Goal: Task Accomplishment & Management: Manage account settings

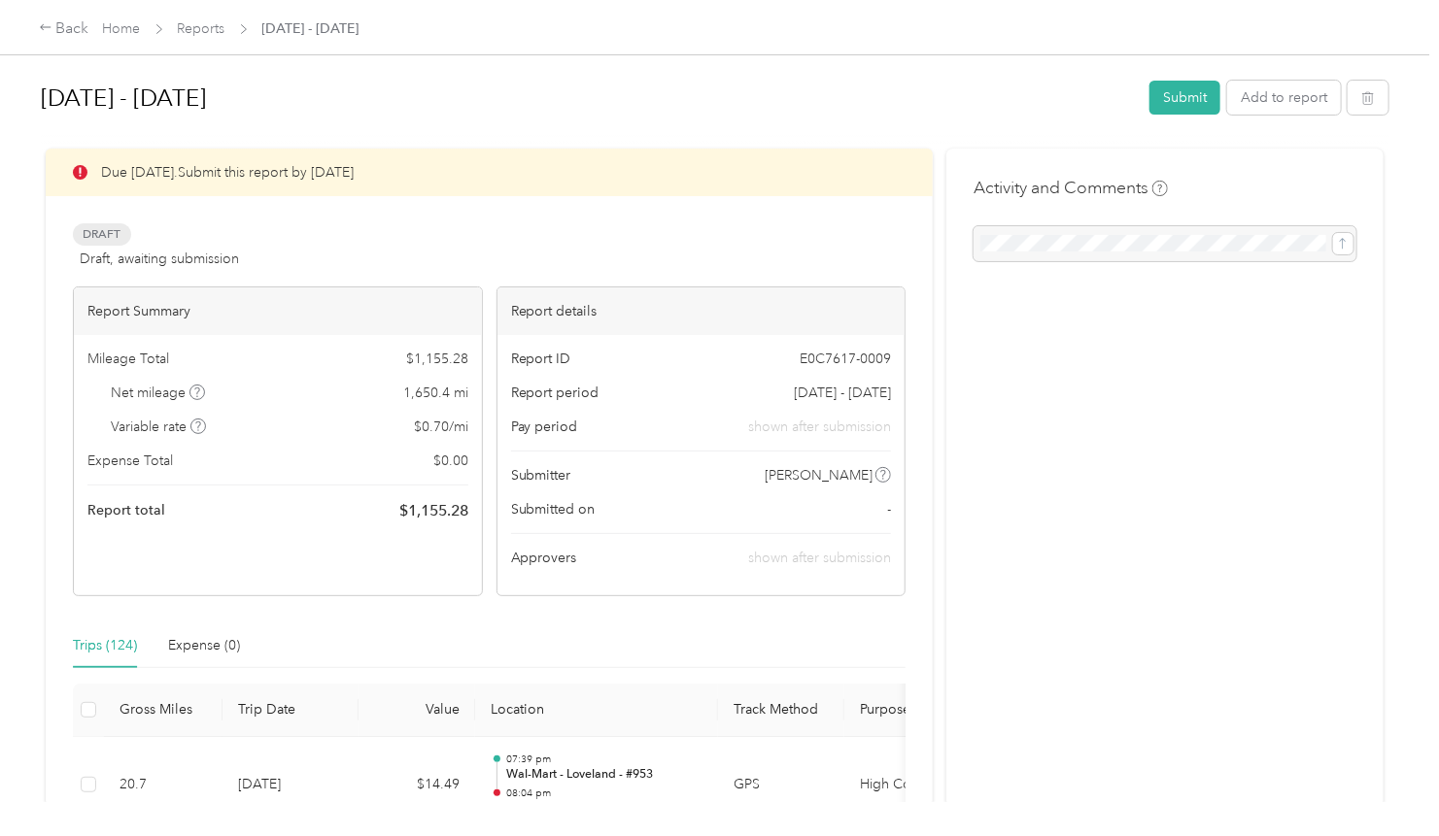
click at [379, 239] on div "Draft Draft, awaiting submission View activity & comments" at bounding box center [489, 246] width 832 height 47
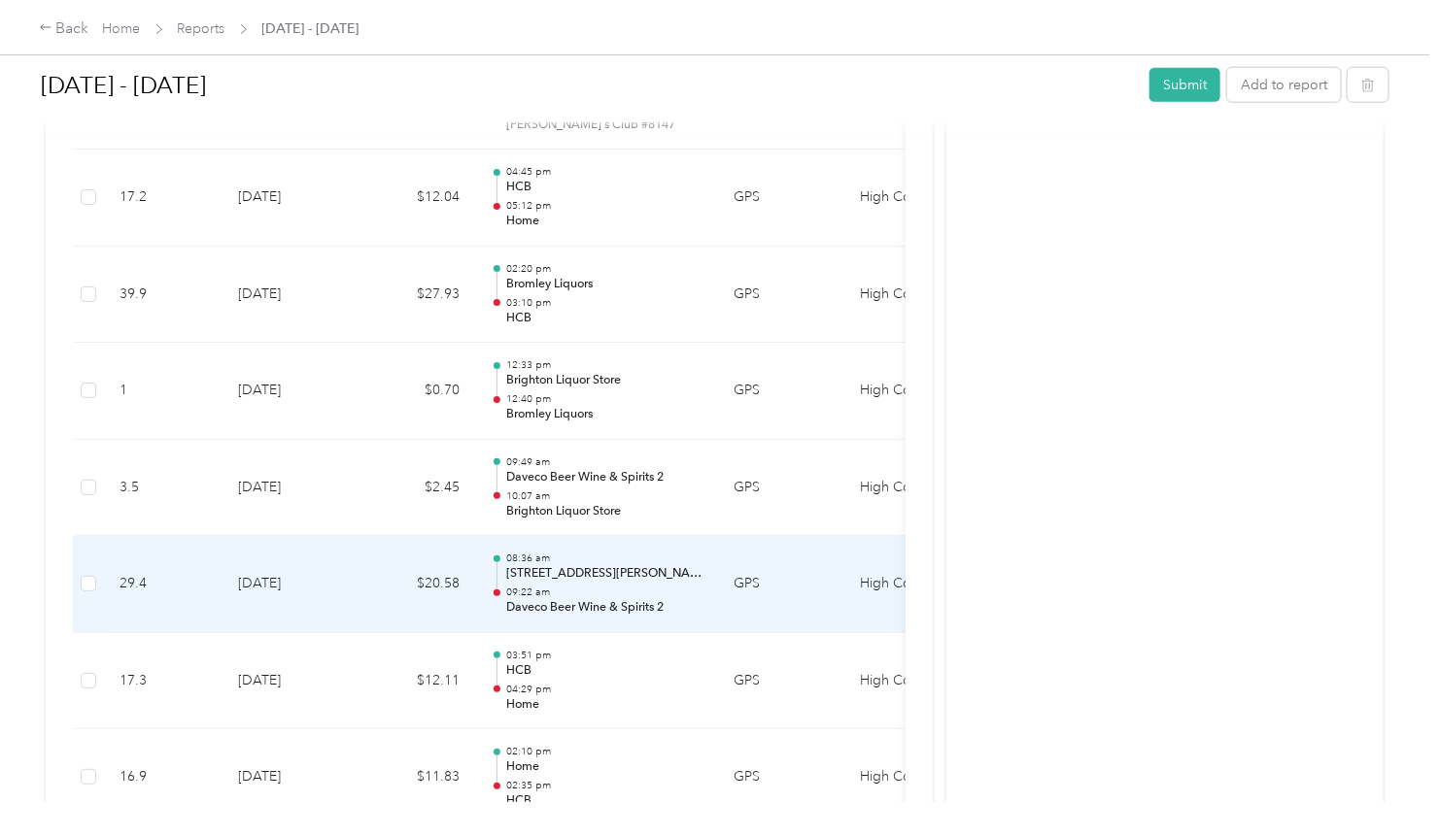
scroll to position [887, 0]
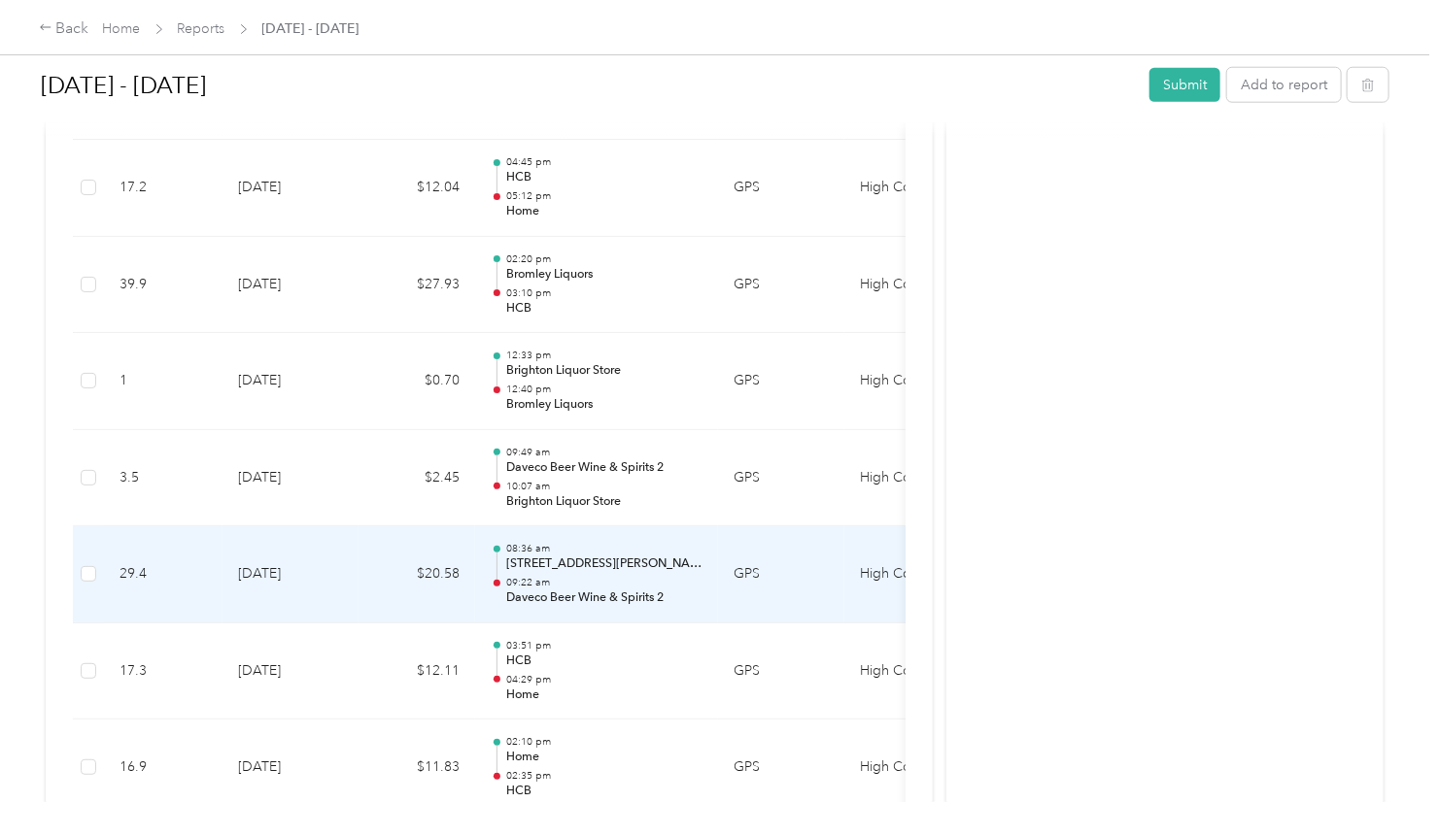
click at [626, 583] on p "09:22 am" at bounding box center [604, 583] width 196 height 14
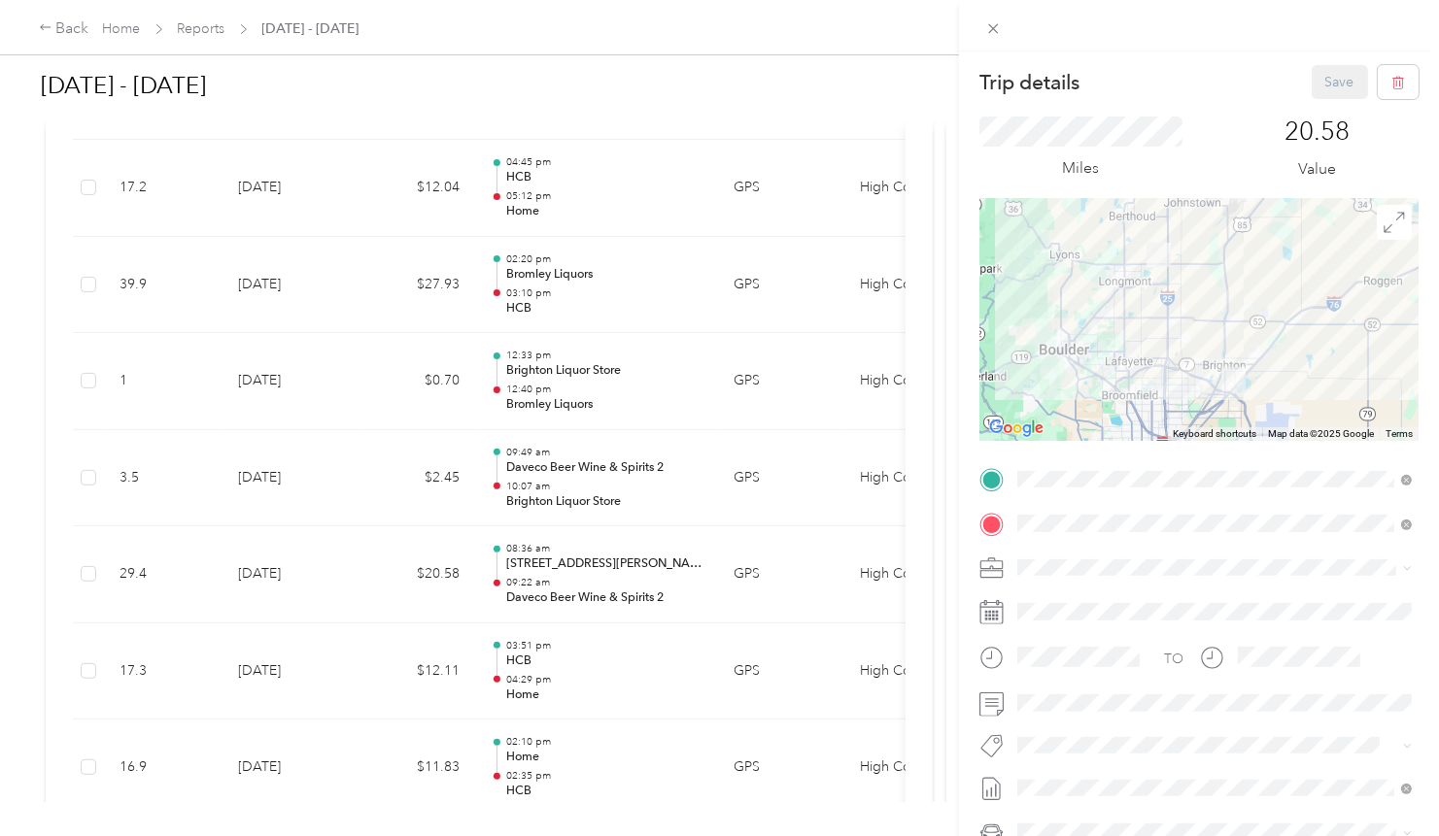
click at [338, 214] on div "Trip details Save This trip cannot be edited because it is either under review,…" at bounding box center [719, 418] width 1439 height 836
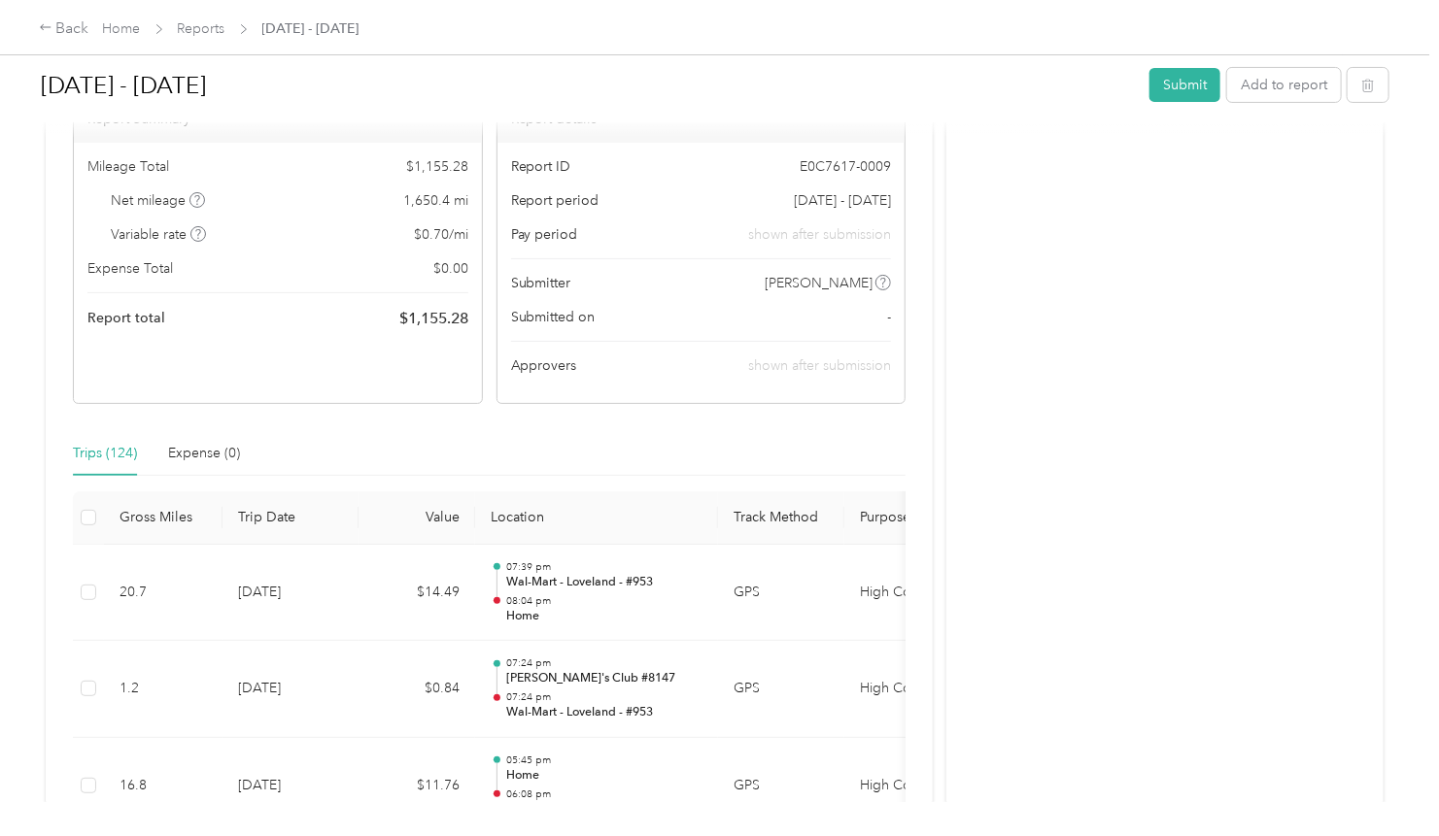
scroll to position [0, 0]
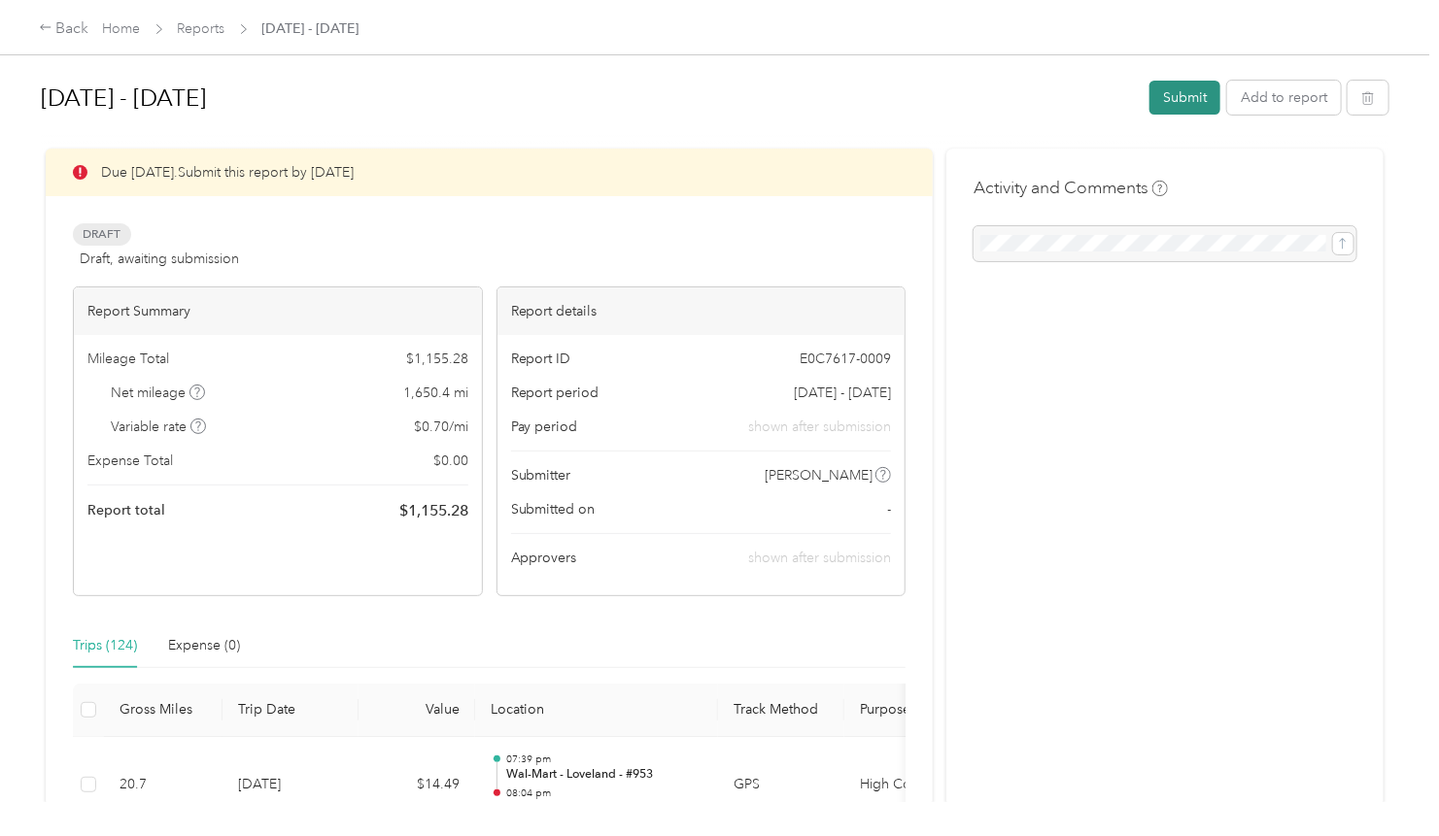
click at [1214, 85] on button "Submit" at bounding box center [1184, 98] width 71 height 34
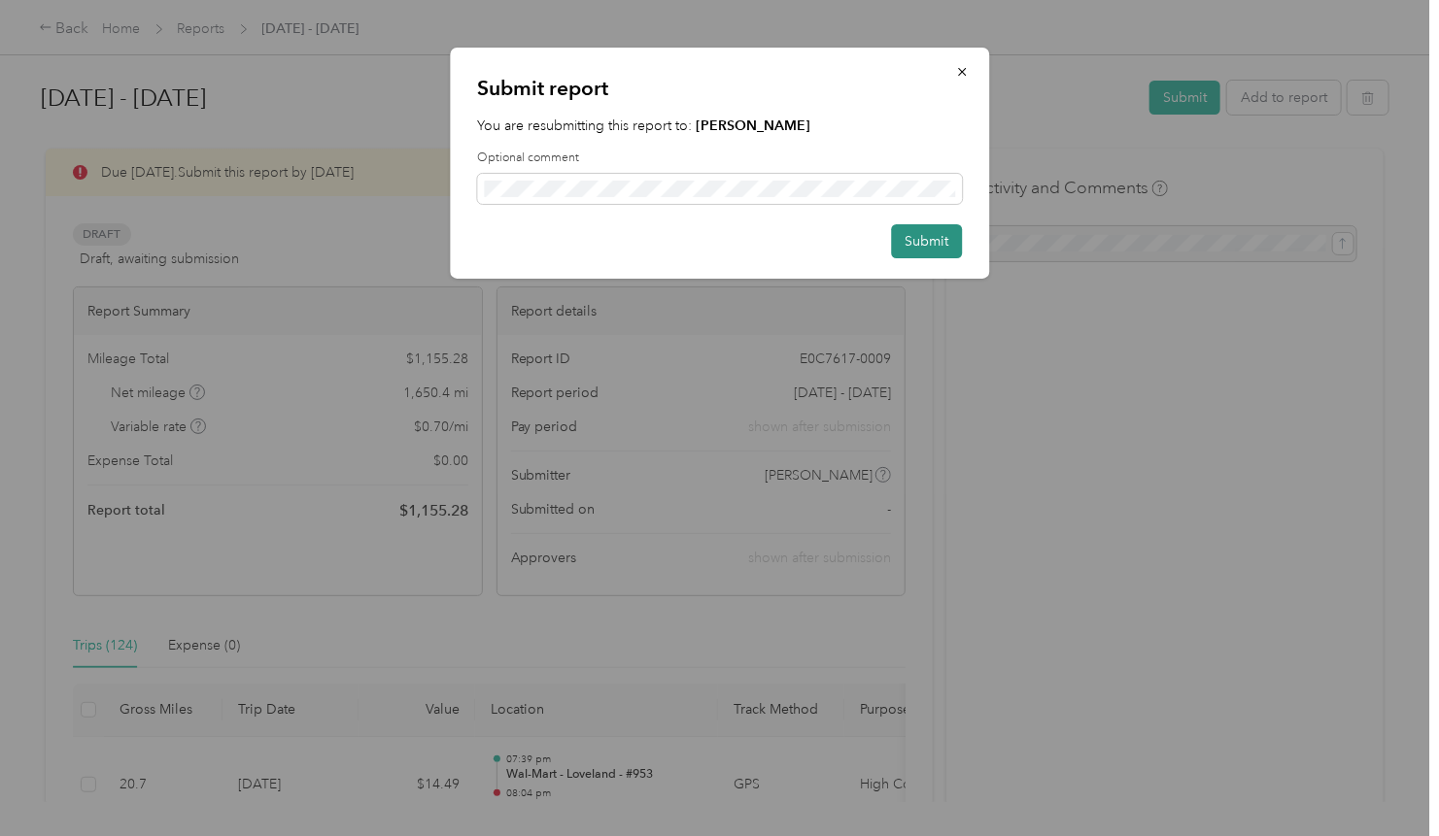
click at [928, 245] on button "Submit" at bounding box center [926, 241] width 71 height 34
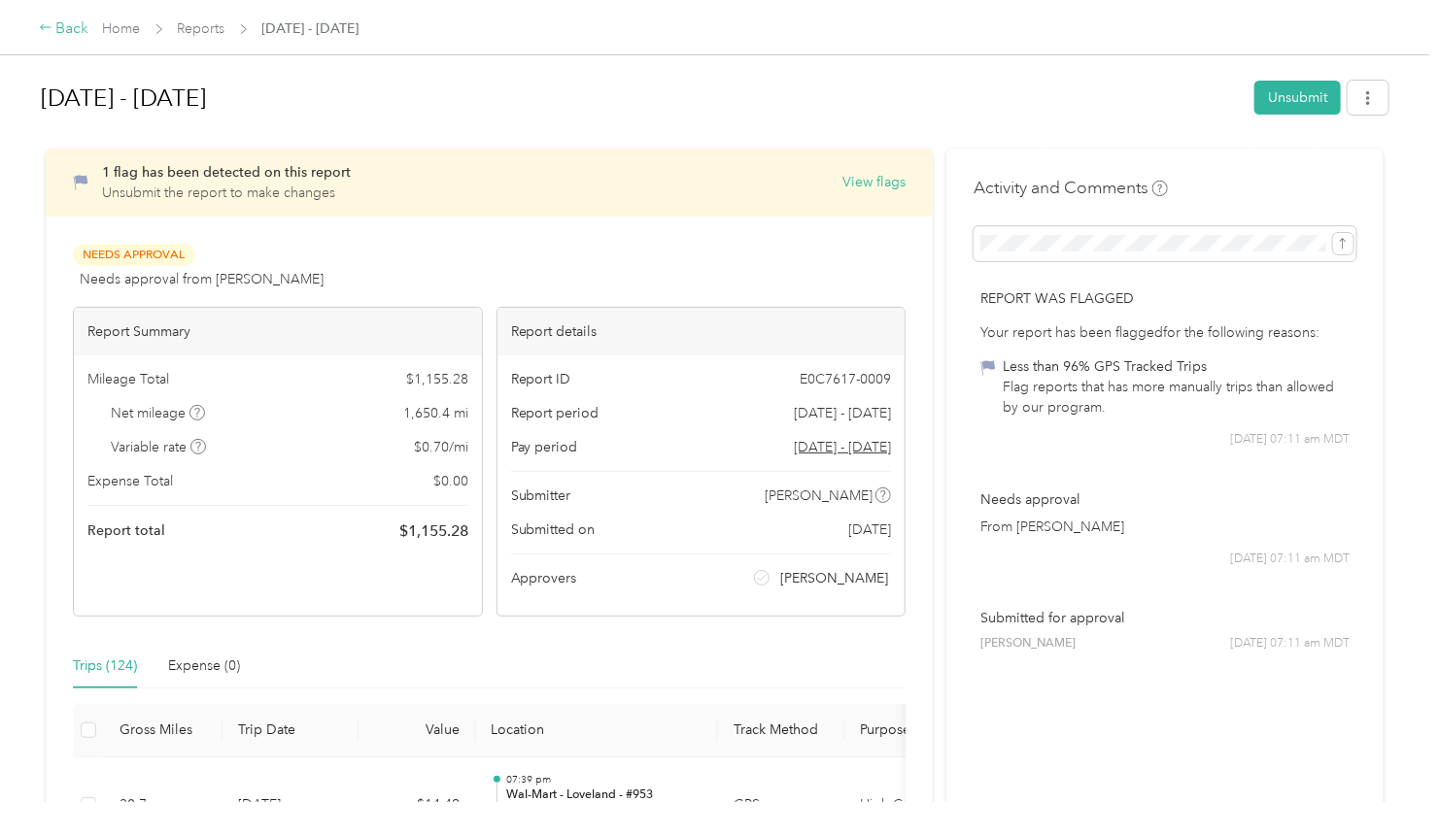
click at [51, 24] on icon at bounding box center [46, 27] width 14 height 14
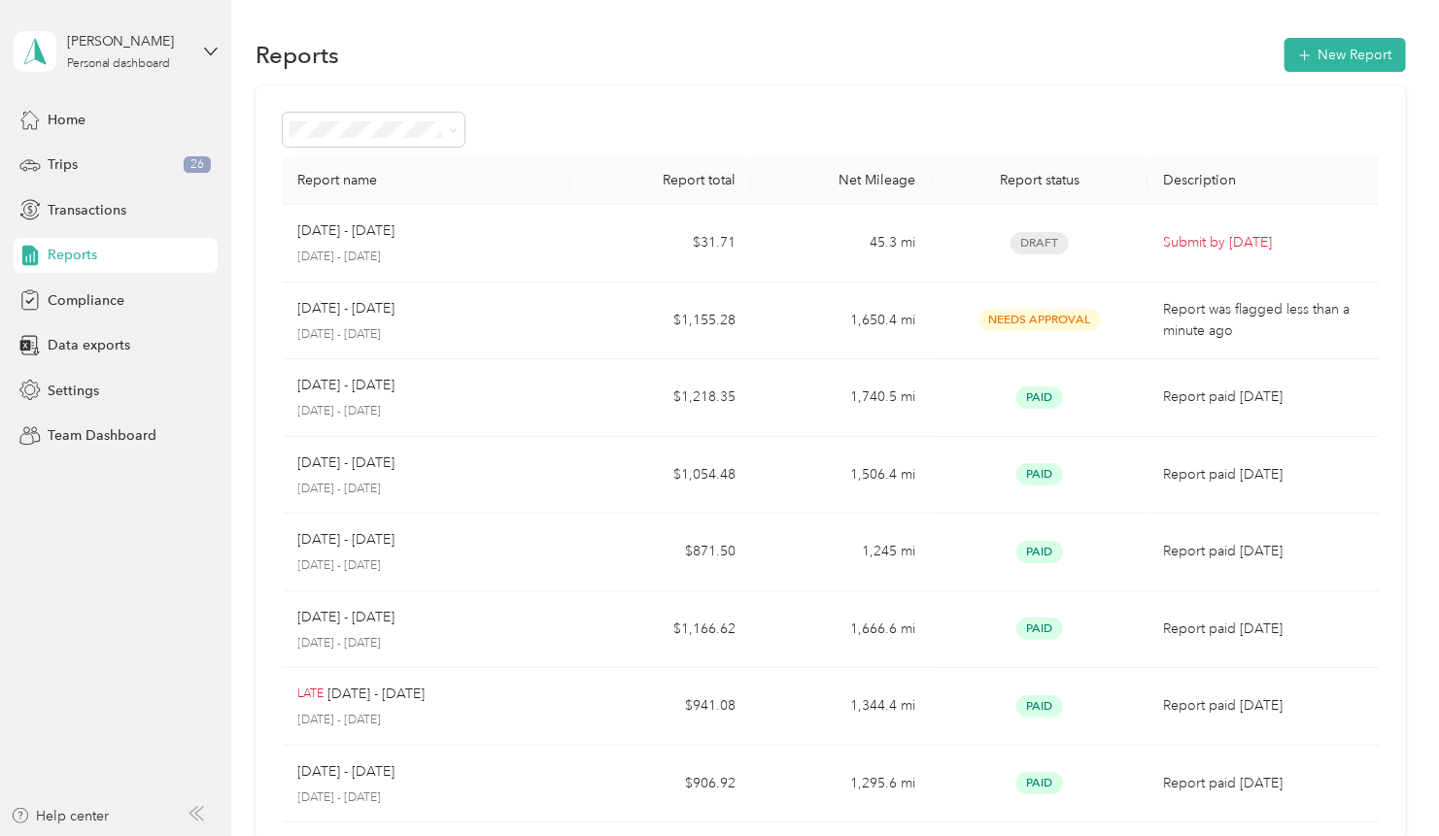
click at [100, 71] on div "[PERSON_NAME] Personal dashboard" at bounding box center [101, 51] width 175 height 41
click at [91, 172] on div "Team dashboard Personal dashboard Log out" at bounding box center [218, 203] width 382 height 122
click at [114, 63] on div "Personal dashboard" at bounding box center [119, 64] width 104 height 12
click at [100, 169] on div "Team dashboard Personal dashboard Log out" at bounding box center [218, 203] width 382 height 122
click at [137, 52] on div "[PERSON_NAME] Personal dashboard" at bounding box center [127, 50] width 121 height 39
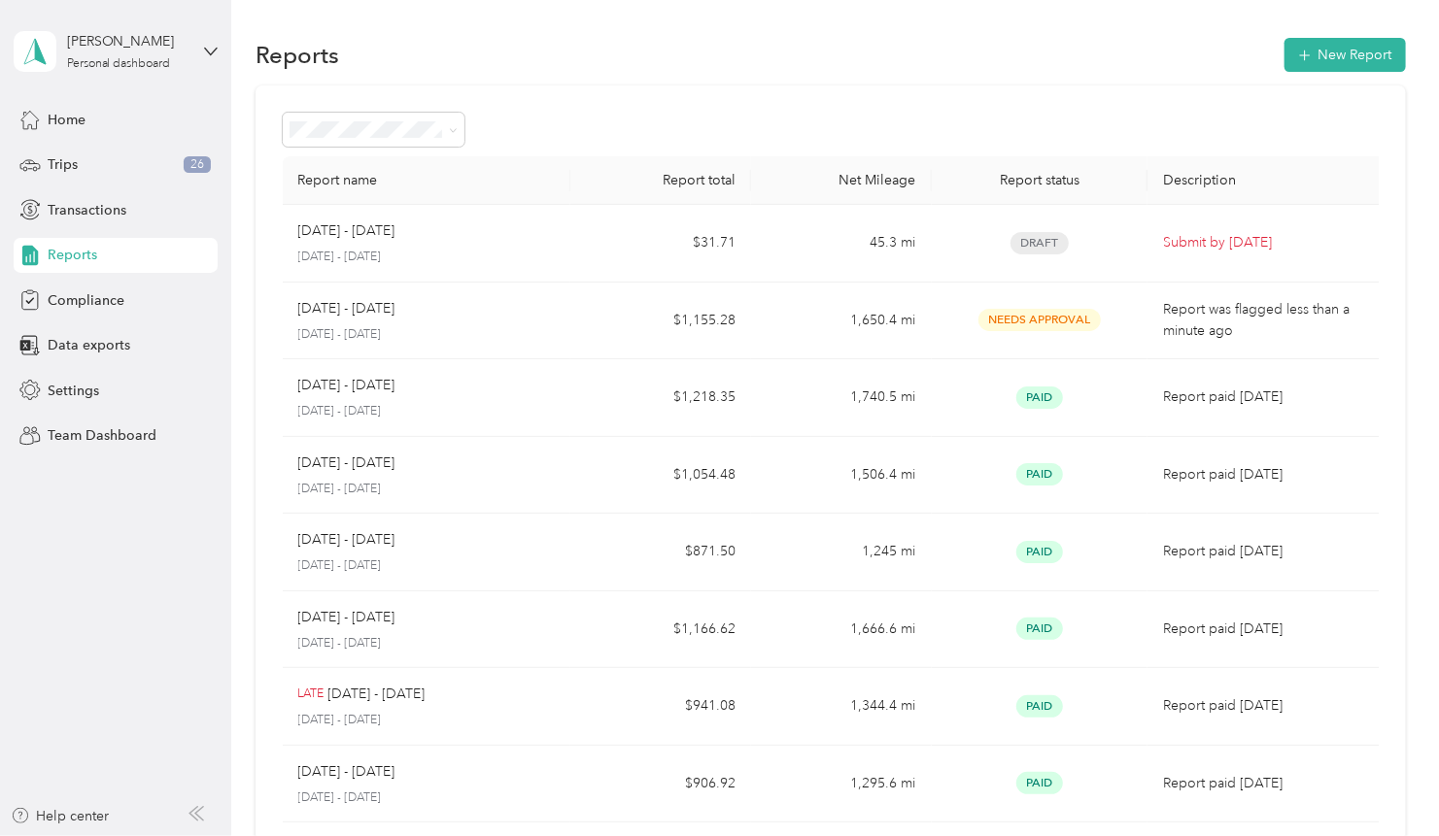
click at [104, 152] on div "Team dashboard" at bounding box center [83, 159] width 104 height 20
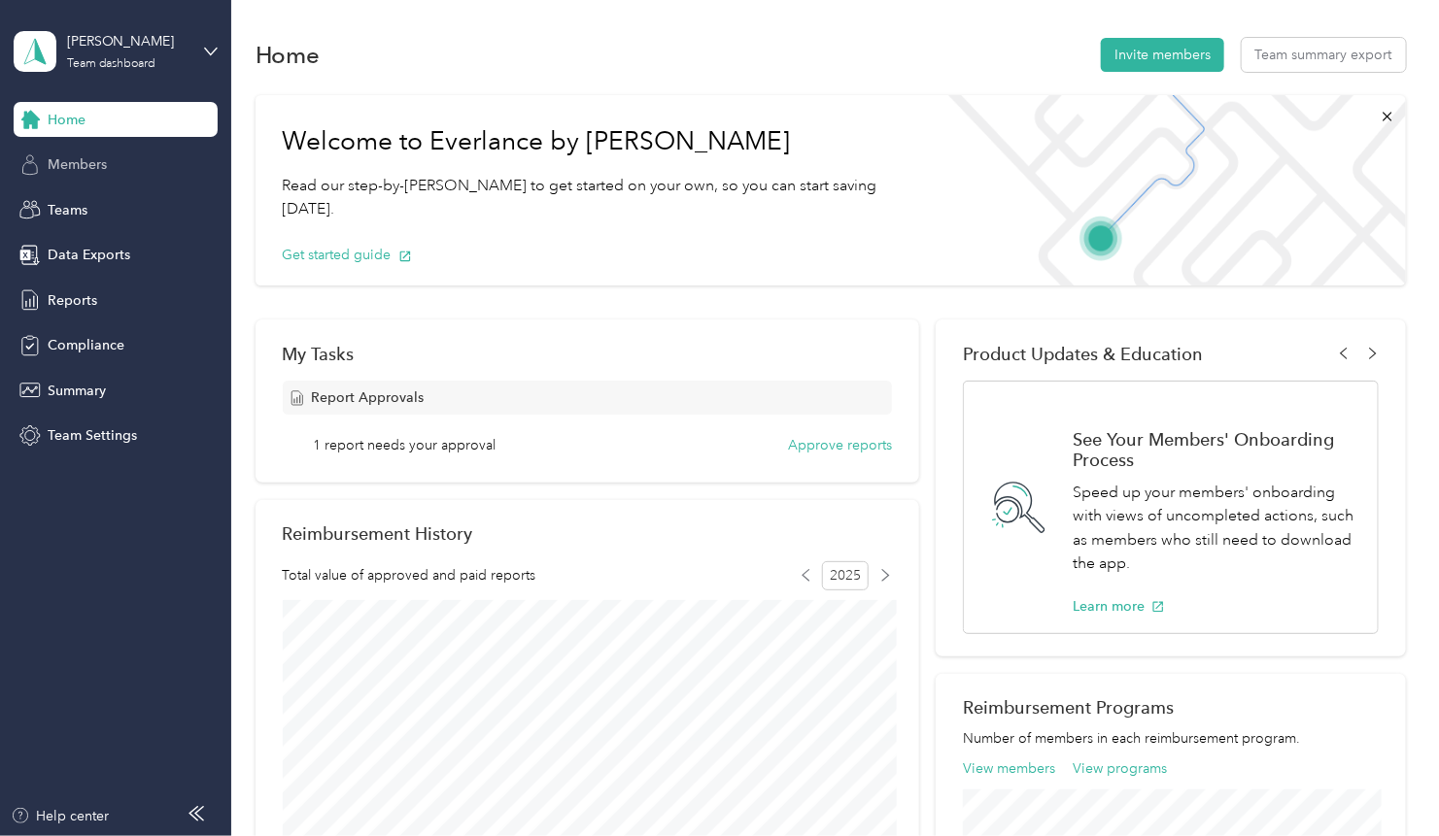
click at [85, 170] on span "Members" at bounding box center [77, 164] width 59 height 20
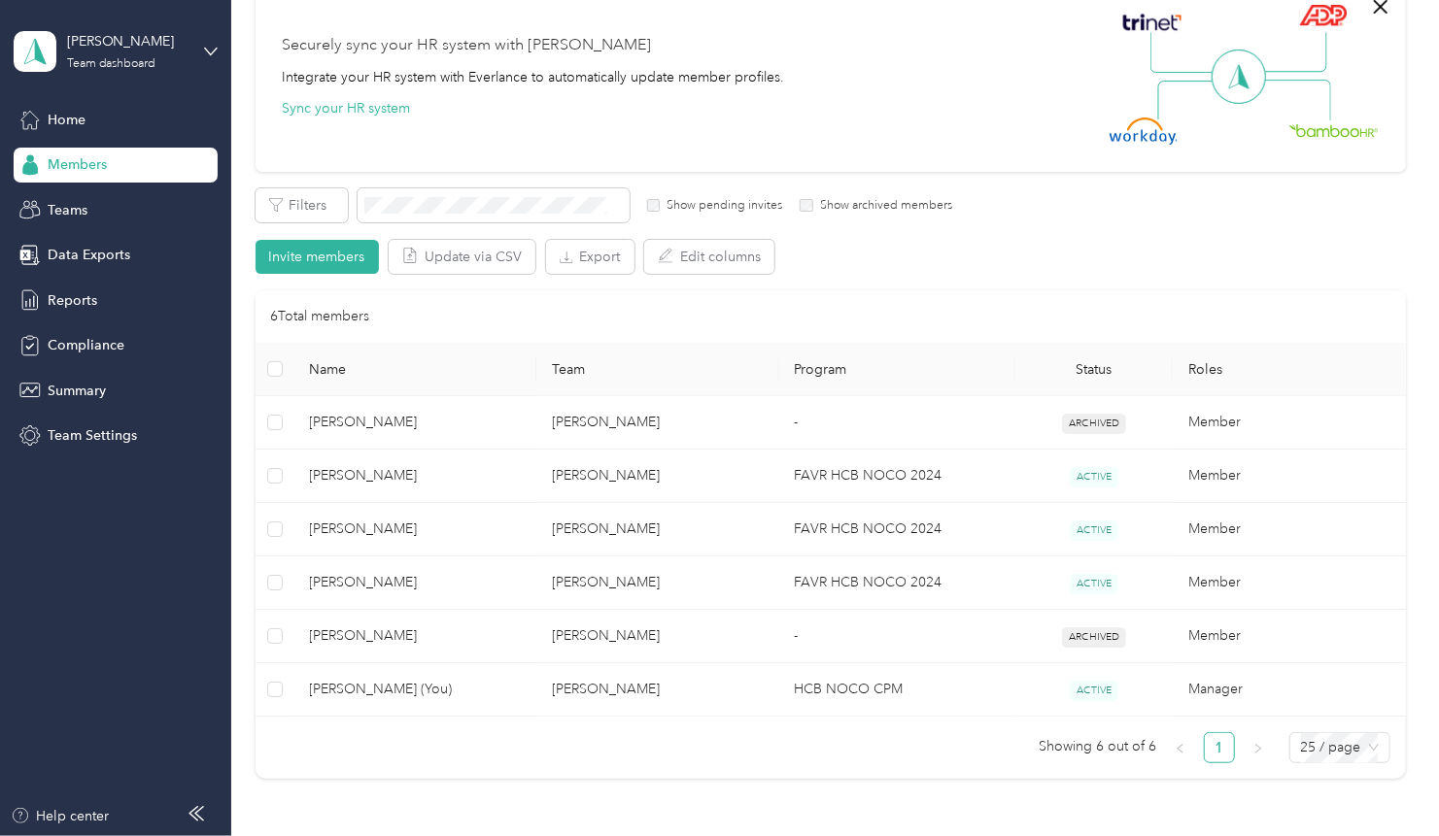
scroll to position [187, 0]
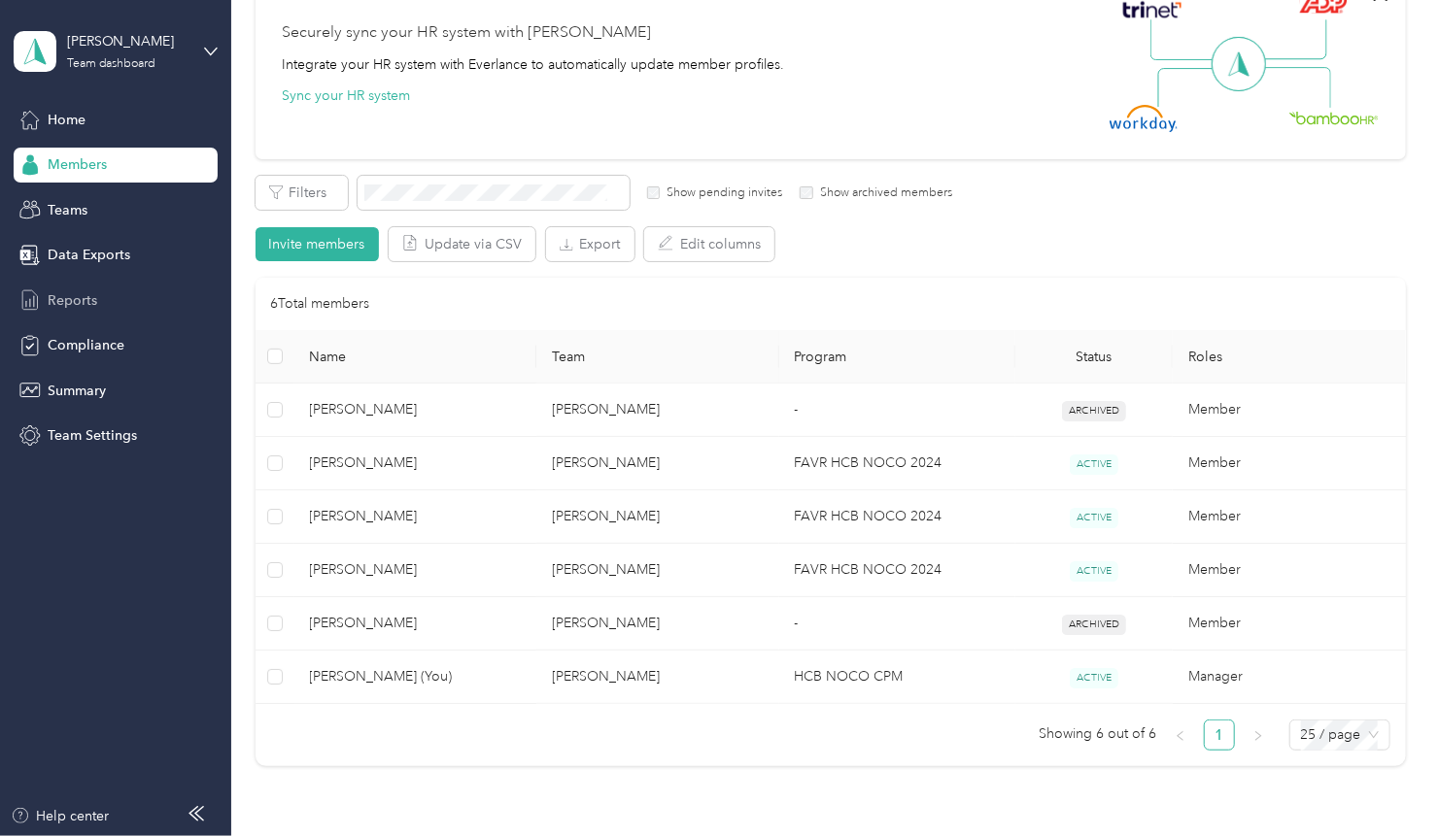
click at [81, 290] on span "Reports" at bounding box center [73, 300] width 50 height 20
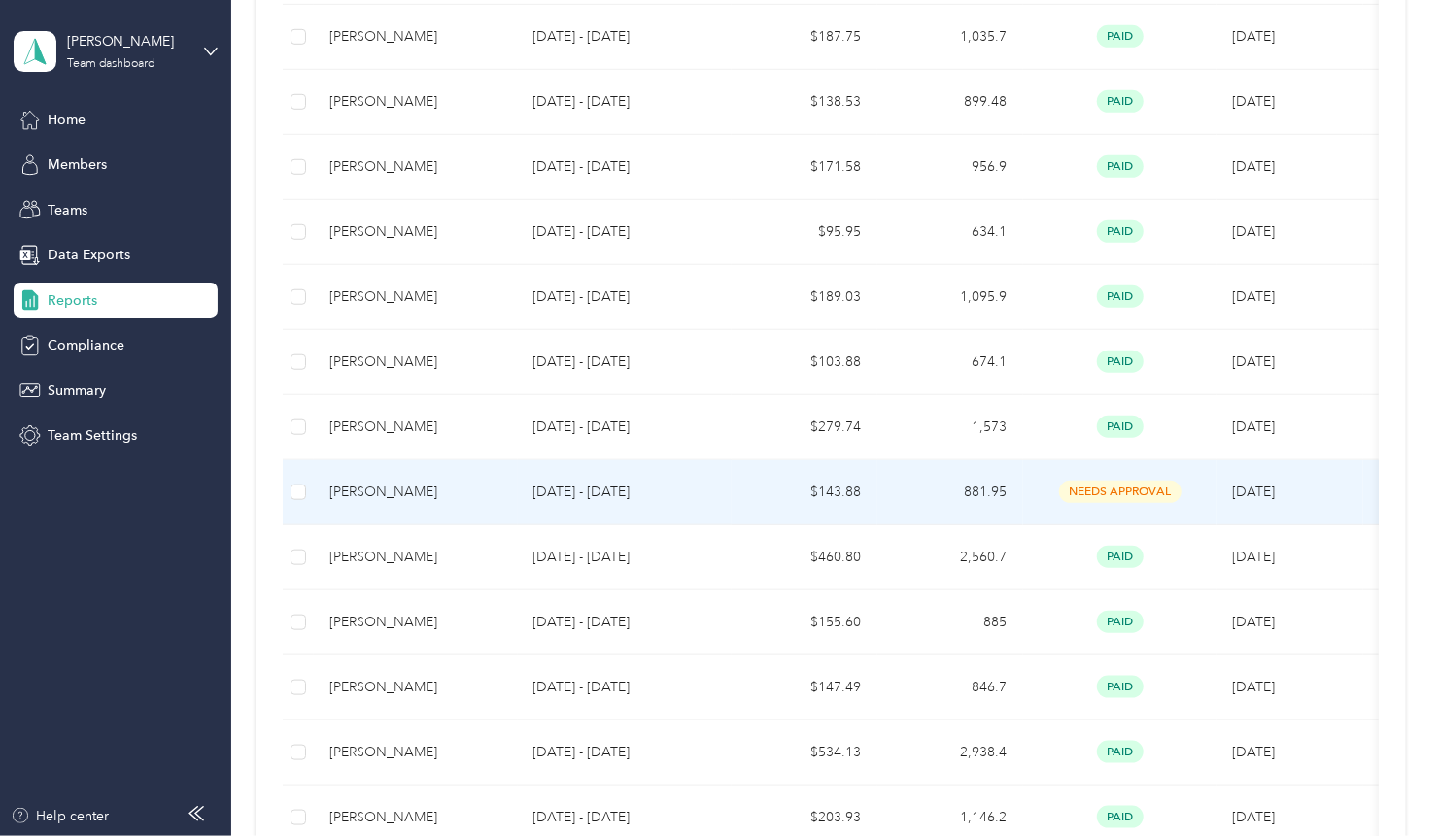
click at [343, 485] on div "[PERSON_NAME]" at bounding box center [415, 492] width 173 height 21
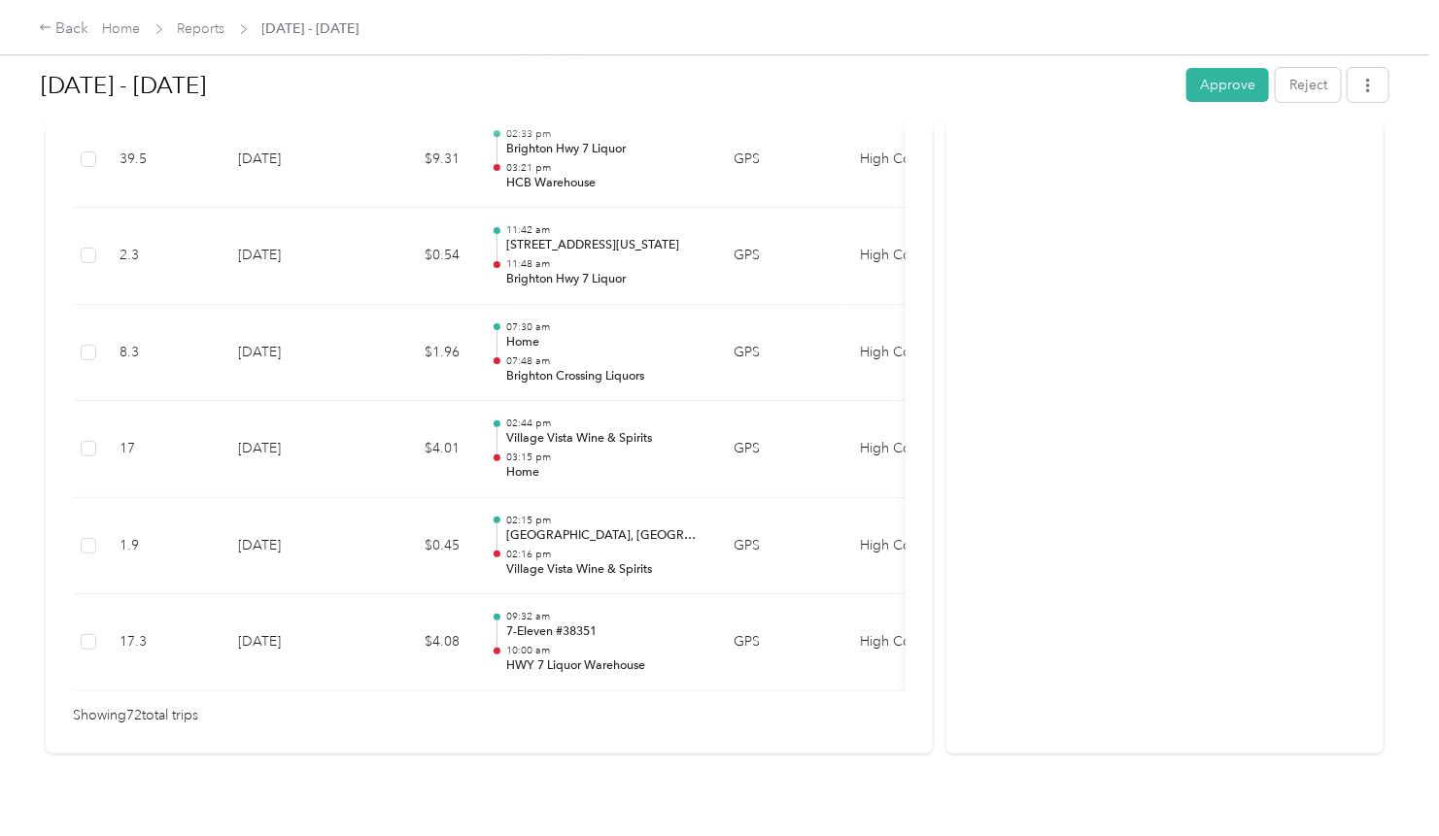
scroll to position [6978, 0]
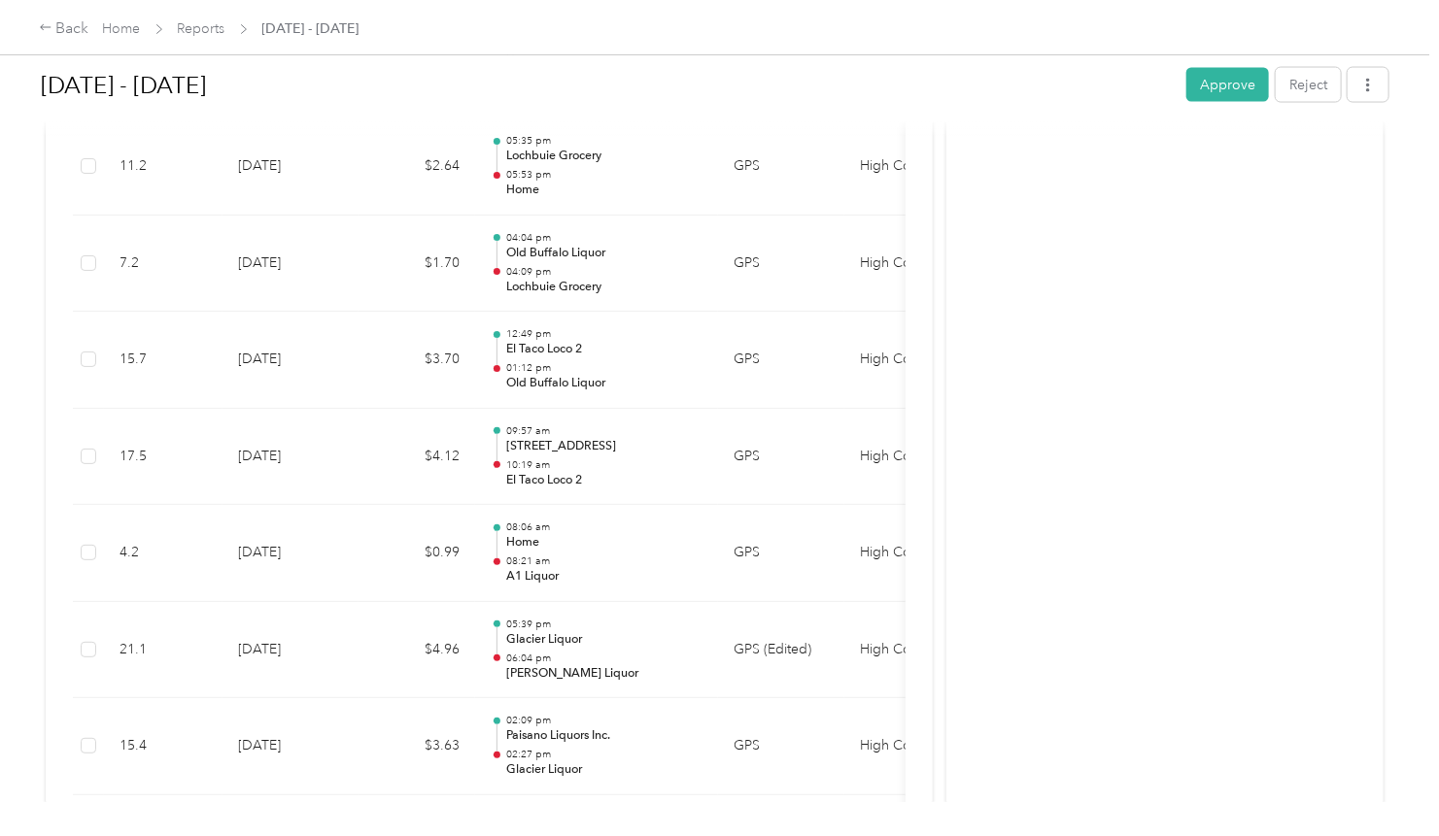
scroll to position [0, 0]
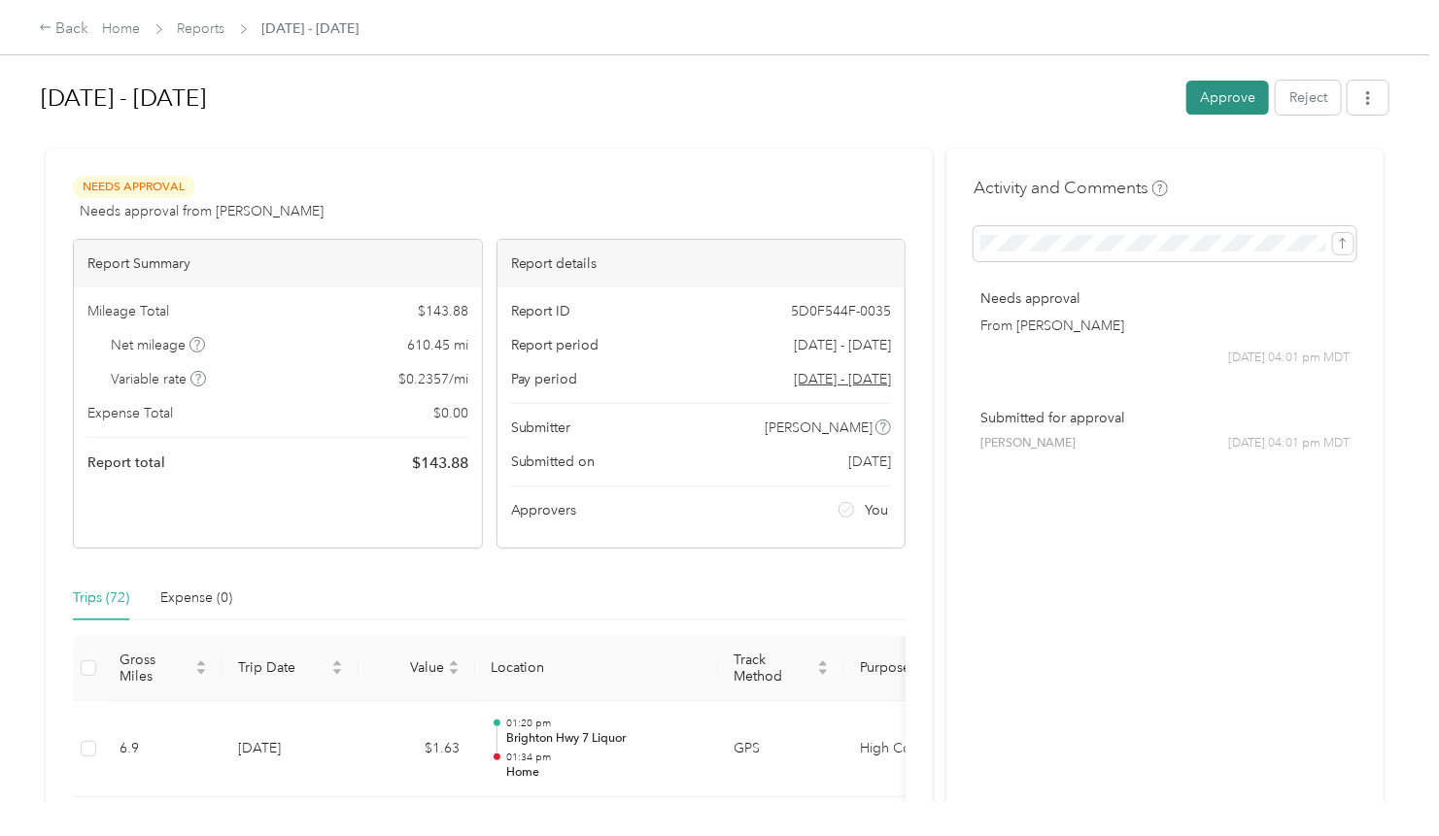
click at [1231, 94] on button "Approve" at bounding box center [1227, 98] width 83 height 34
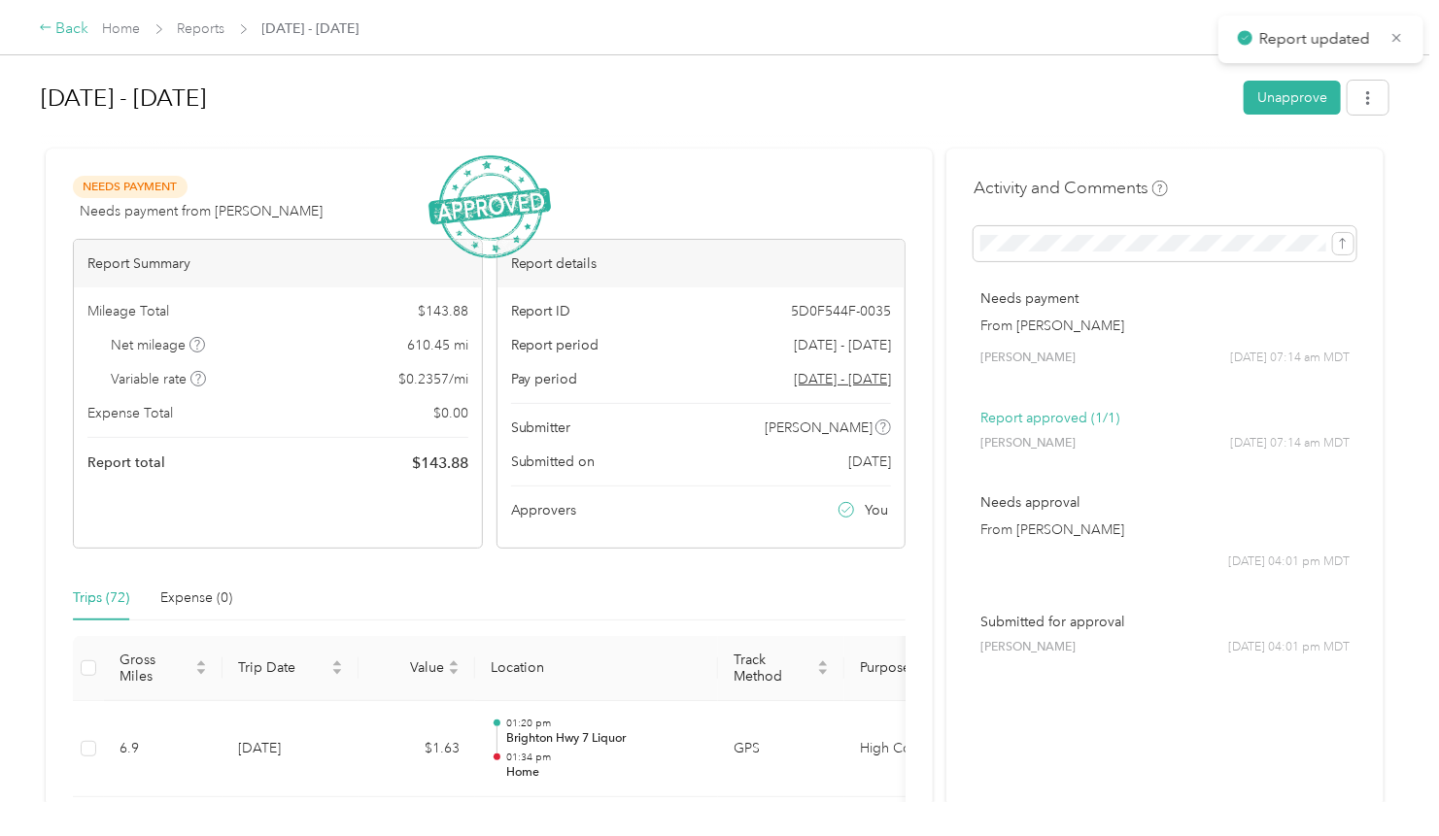
click at [61, 31] on div "Back" at bounding box center [64, 28] width 51 height 23
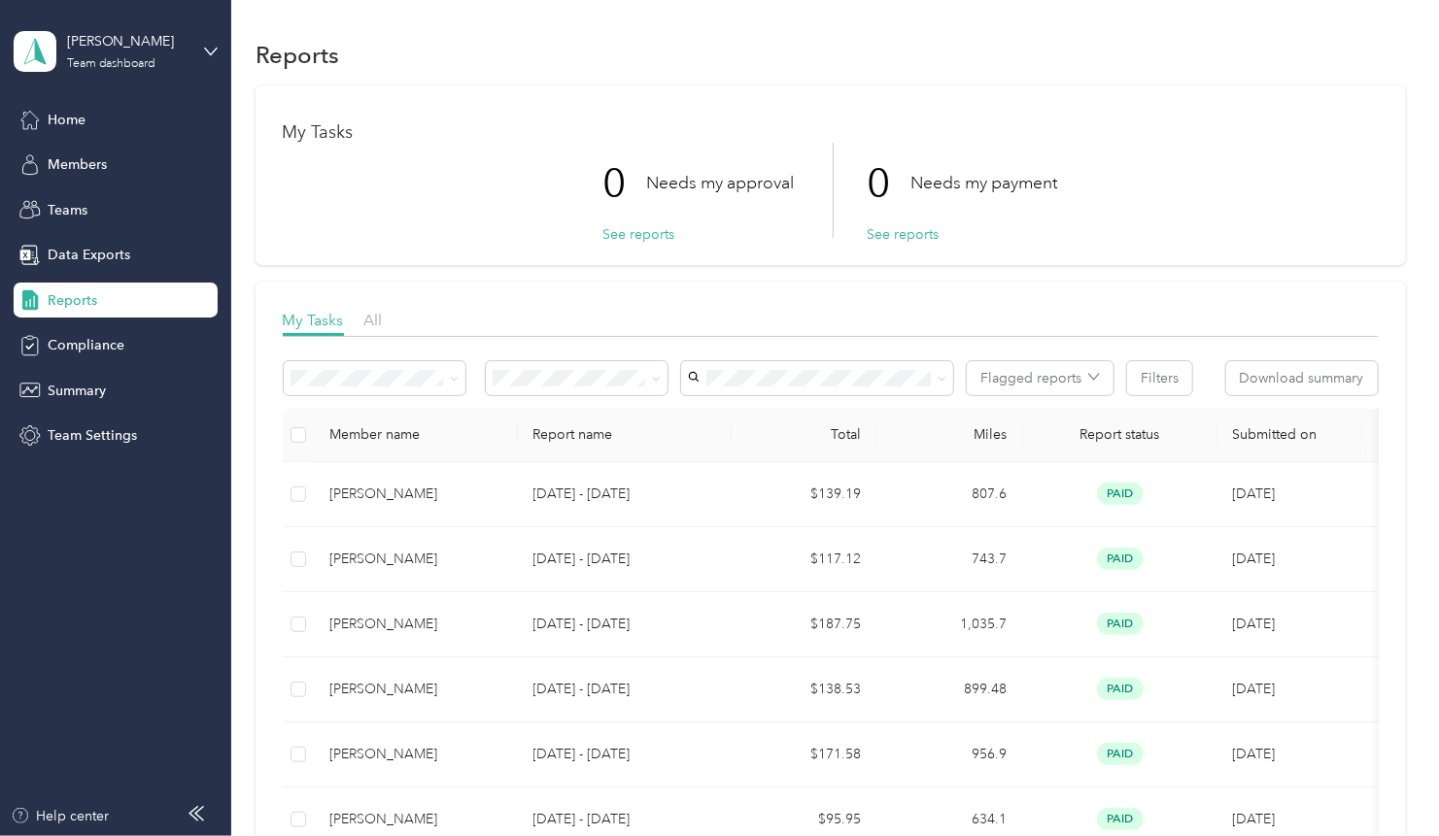
click at [95, 304] on span "Reports" at bounding box center [73, 300] width 50 height 20
click at [43, 297] on div "Reports" at bounding box center [116, 300] width 204 height 35
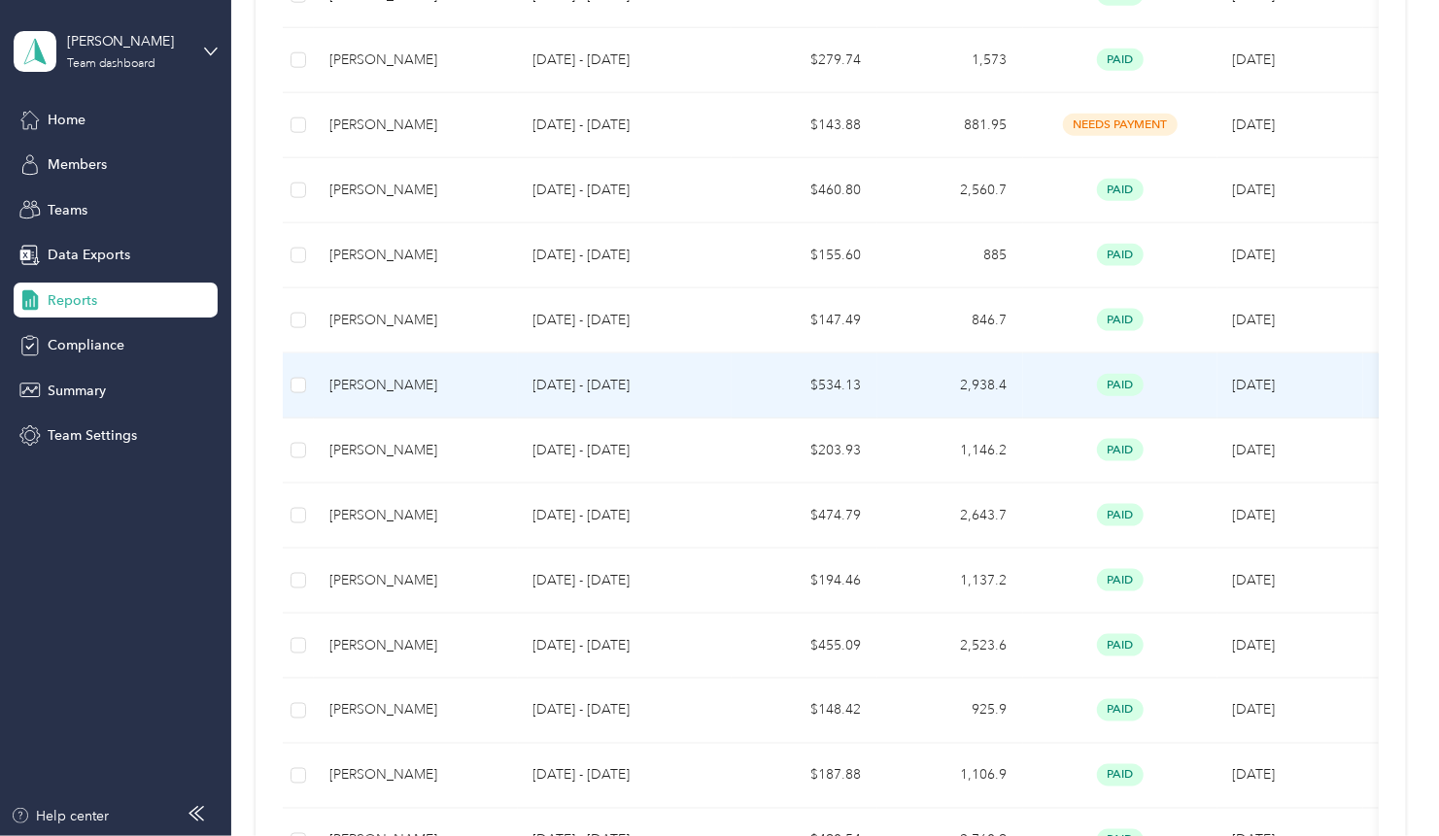
scroll to position [955, 0]
